Goal: Navigation & Orientation: Find specific page/section

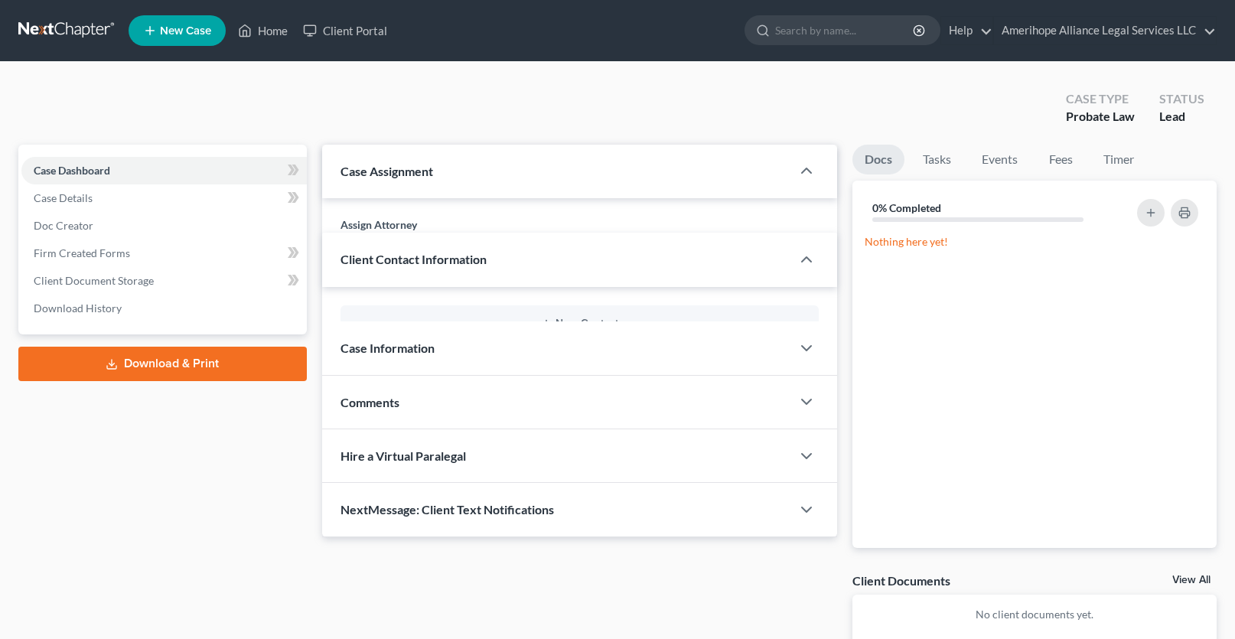
select select "0"
select select
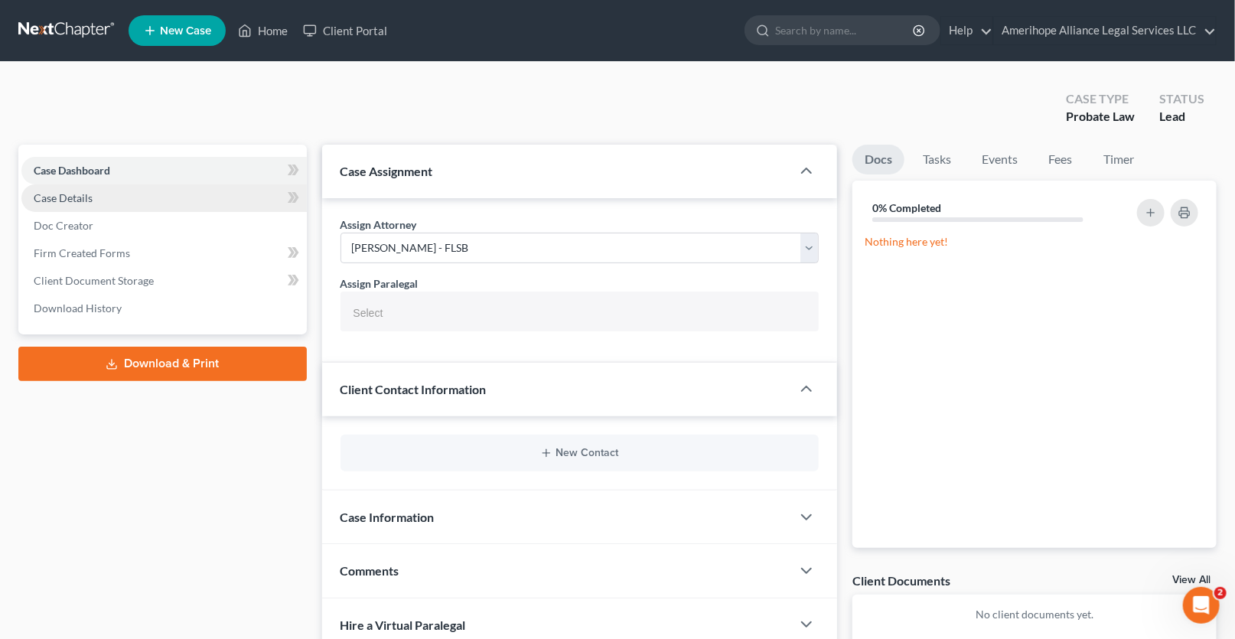
click at [203, 201] on link "Case Details" at bounding box center [163, 198] width 285 height 28
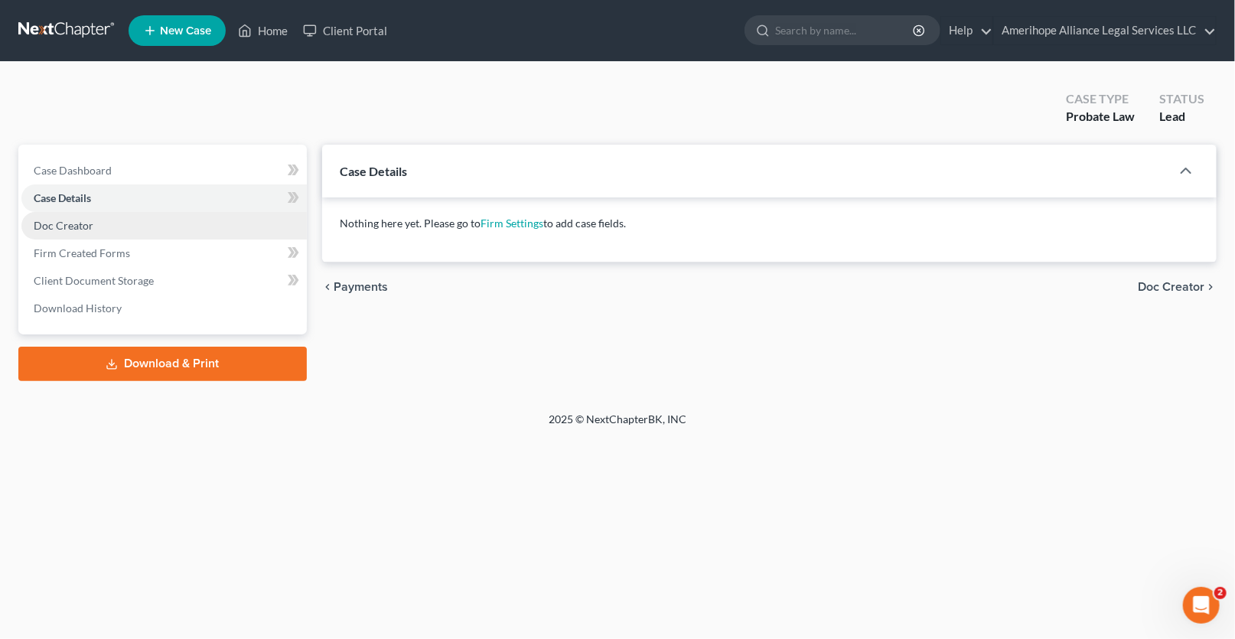
click at [166, 230] on link "Doc Creator" at bounding box center [163, 226] width 285 height 28
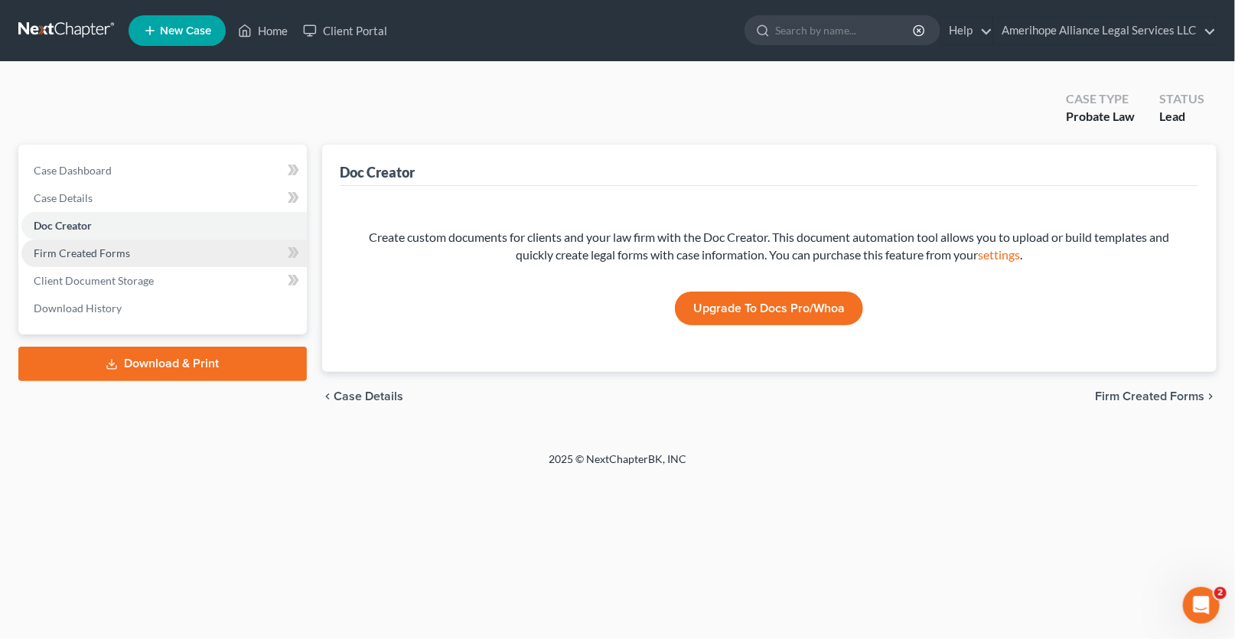
click at [158, 247] on link "Firm Created Forms" at bounding box center [163, 253] width 285 height 28
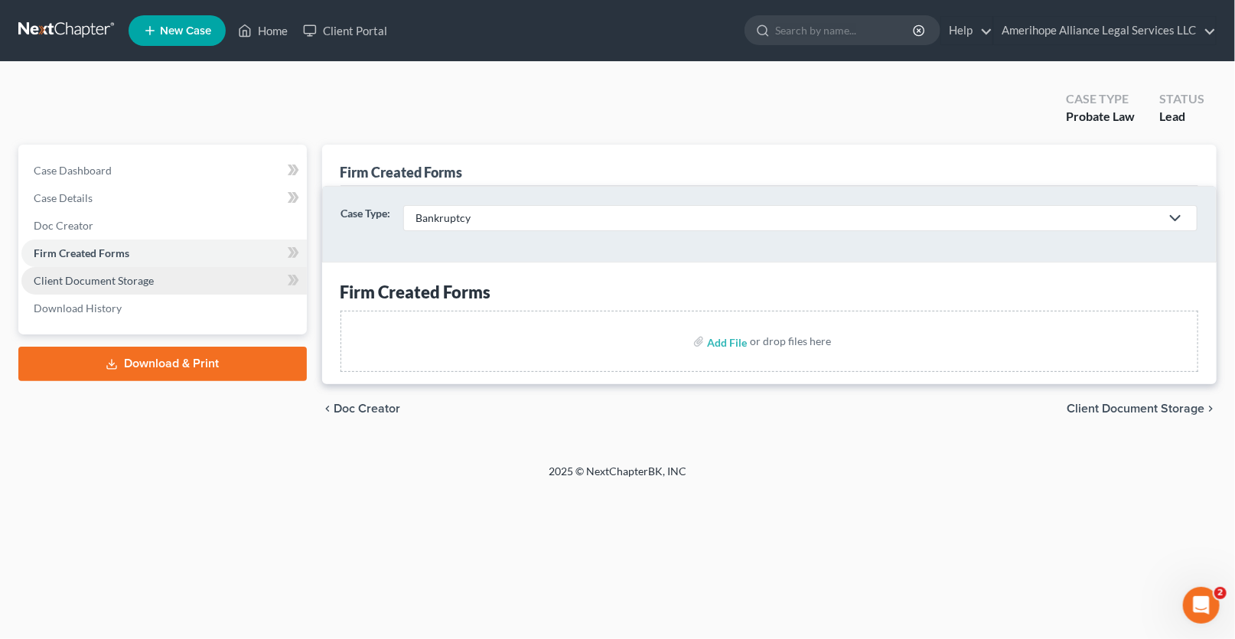
click at [155, 276] on link "Client Document Storage" at bounding box center [163, 281] width 285 height 28
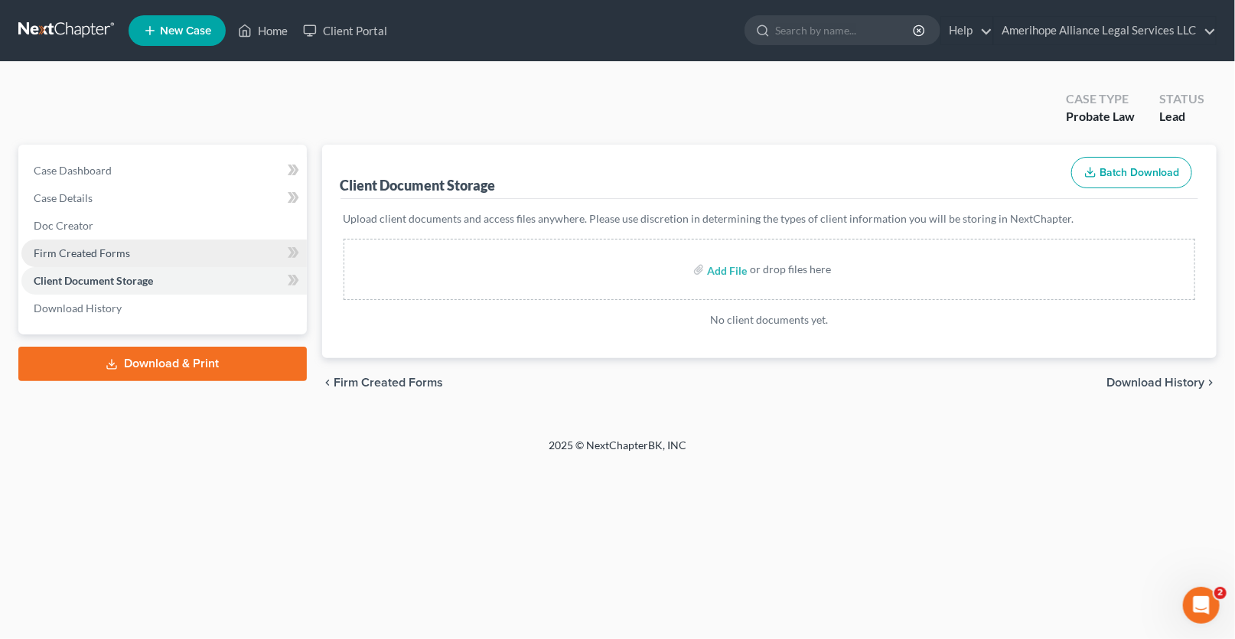
click at [150, 249] on link "Firm Created Forms" at bounding box center [163, 253] width 285 height 28
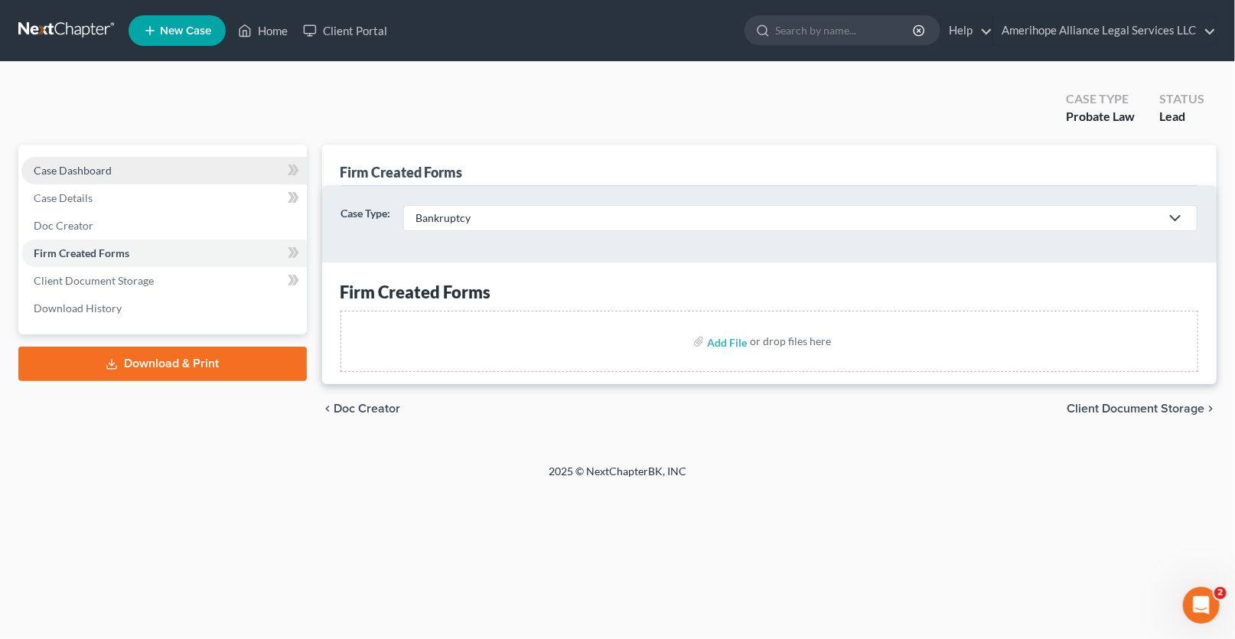
click at [176, 171] on link "Case Dashboard" at bounding box center [163, 171] width 285 height 28
select select "0"
select select
